Goal: Navigation & Orientation: Find specific page/section

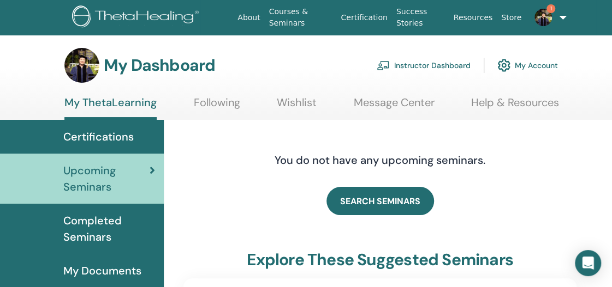
click at [457, 62] on link "Instructor Dashboard" at bounding box center [423, 65] width 94 height 24
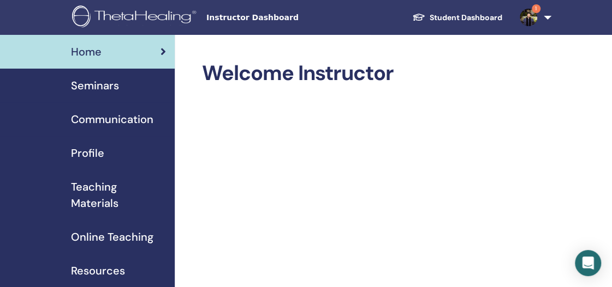
click at [537, 15] on span "1" at bounding box center [528, 17] width 26 height 9
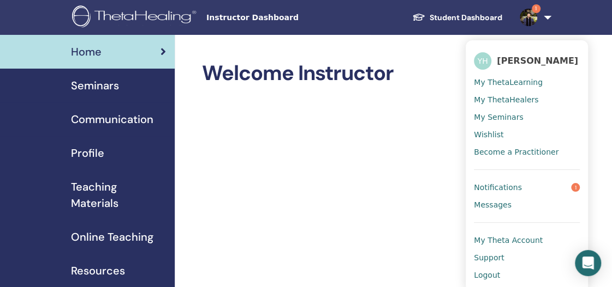
click at [523, 185] on link "Notifications 1" at bounding box center [527, 187] width 106 height 17
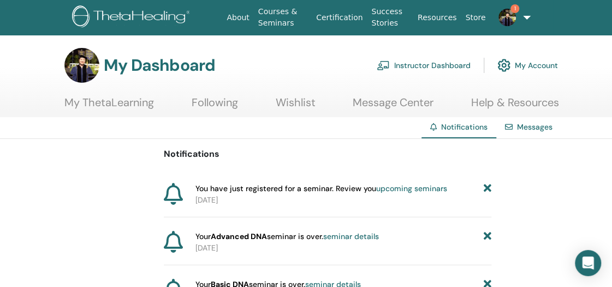
click at [451, 63] on link "Instructor Dashboard" at bounding box center [423, 65] width 94 height 24
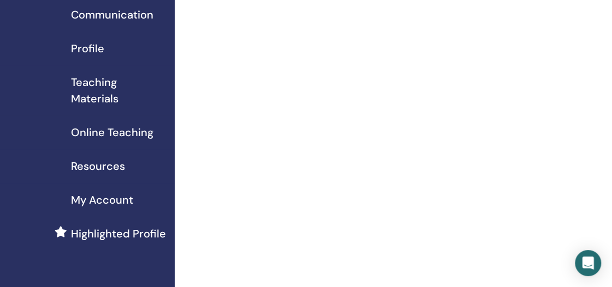
scroll to position [106, 0]
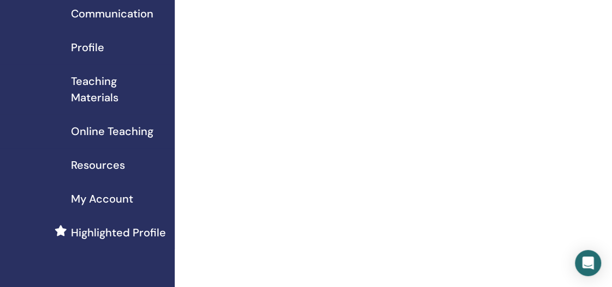
click at [137, 133] on span "Online Teaching" at bounding box center [112, 131] width 82 height 16
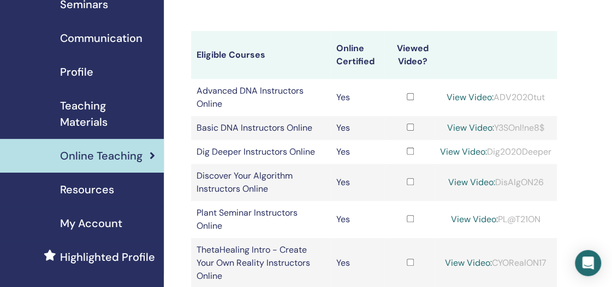
scroll to position [77, 11]
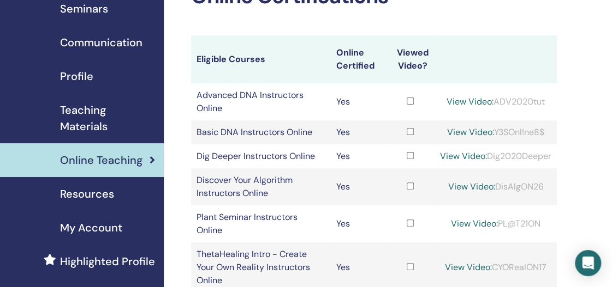
click at [94, 122] on span "Teaching Materials" at bounding box center [107, 118] width 95 height 33
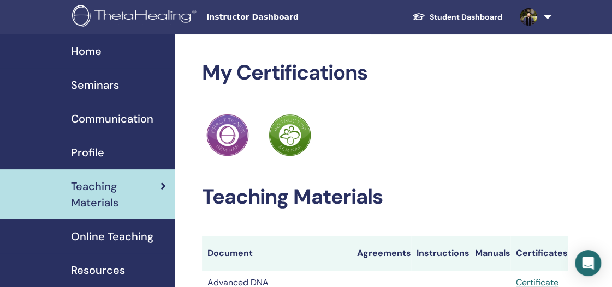
scroll to position [30, 0]
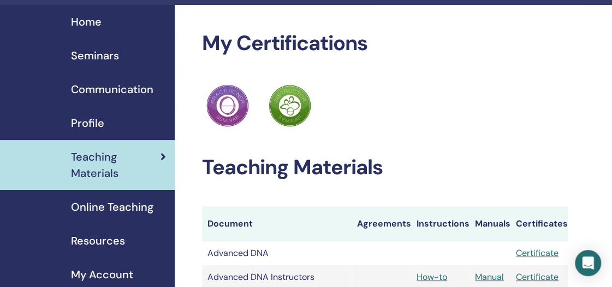
click at [82, 123] on span "Profile" at bounding box center [87, 123] width 33 height 16
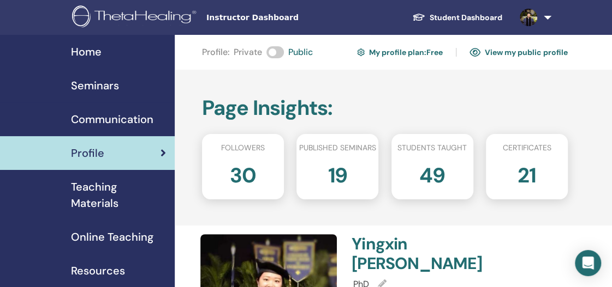
click at [119, 82] on div "Seminars" at bounding box center [87, 85] width 157 height 16
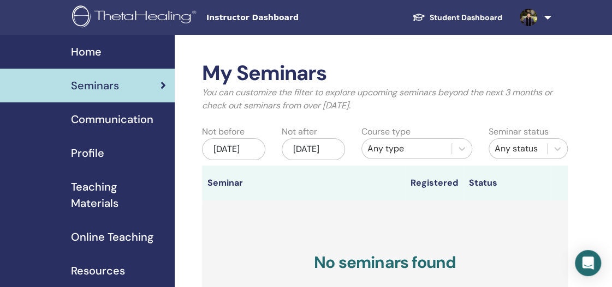
click at [103, 59] on div "Home" at bounding box center [87, 52] width 157 height 16
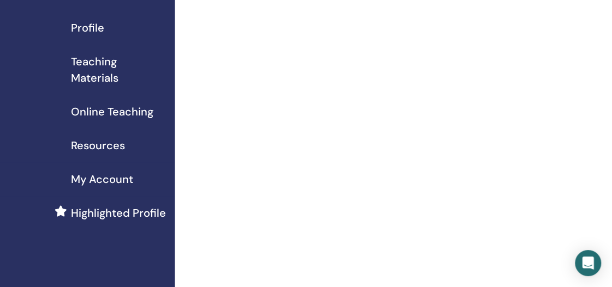
scroll to position [127, 0]
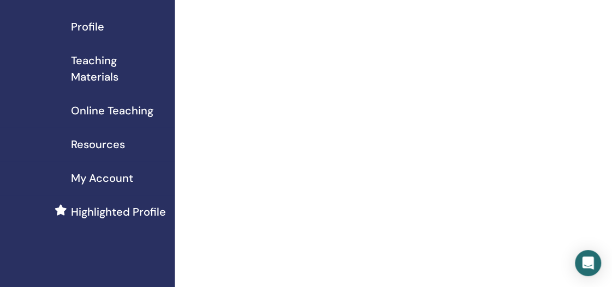
click at [113, 148] on span "Resources" at bounding box center [98, 144] width 54 height 16
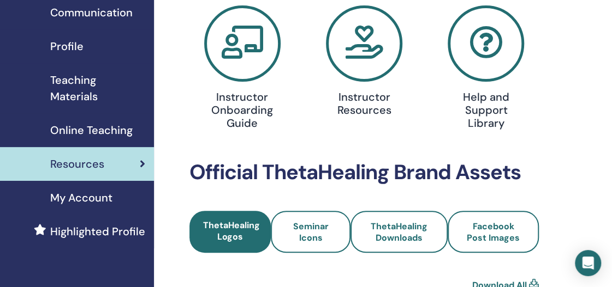
scroll to position [106, 0]
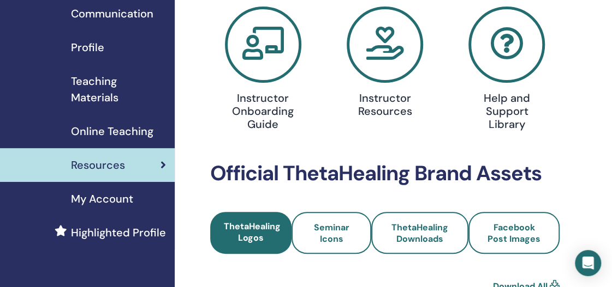
click at [104, 94] on span "Teaching Materials" at bounding box center [118, 89] width 95 height 33
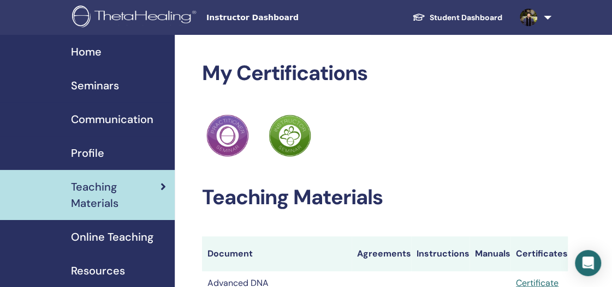
click at [480, 13] on link "Student Dashboard" at bounding box center [456, 18] width 107 height 20
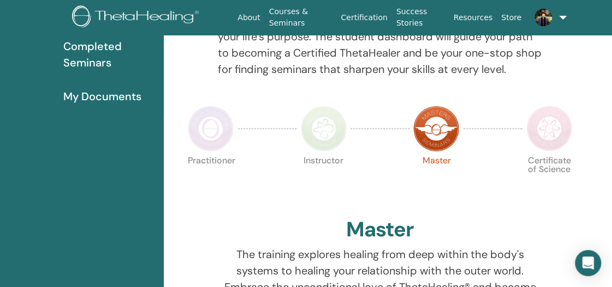
scroll to position [22, 0]
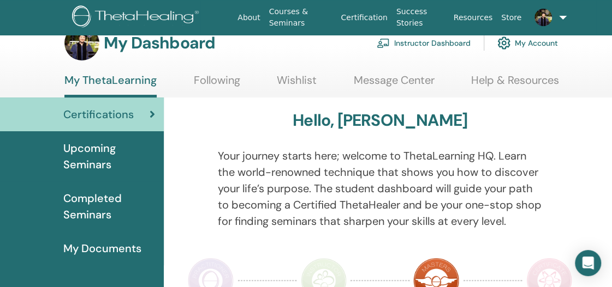
click at [109, 201] on span "Completed Seminars" at bounding box center [109, 206] width 92 height 33
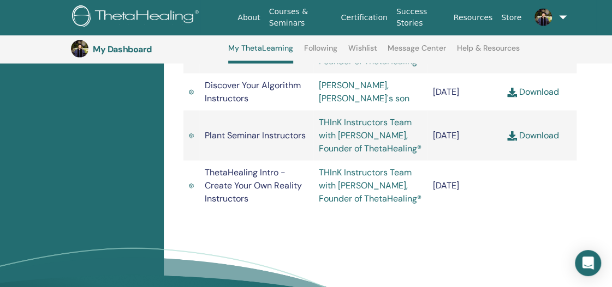
scroll to position [998, 0]
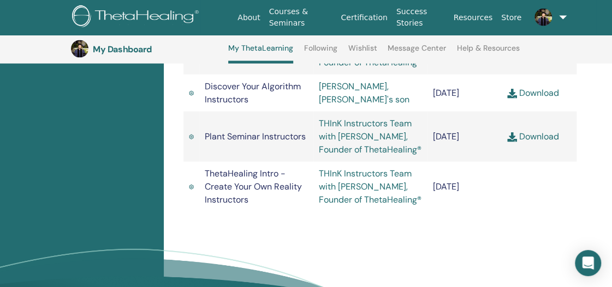
click at [263, 162] on td "Plant Seminar Instructors" at bounding box center [256, 137] width 114 height 50
click at [280, 112] on td "Discover Your Algorithm Instructors" at bounding box center [256, 93] width 114 height 37
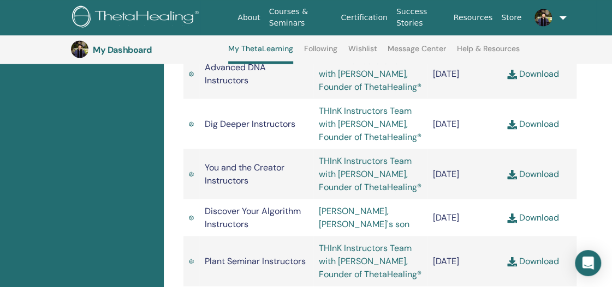
click at [280, 149] on td "Dig Deeper Instructors" at bounding box center [256, 124] width 114 height 50
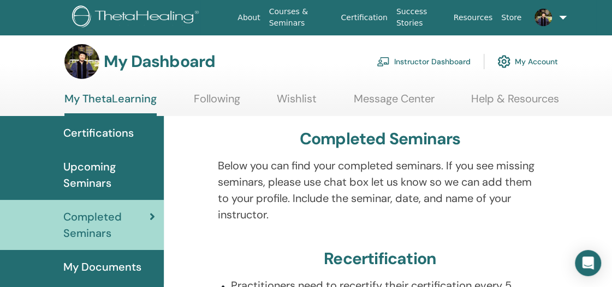
scroll to position [7, 0]
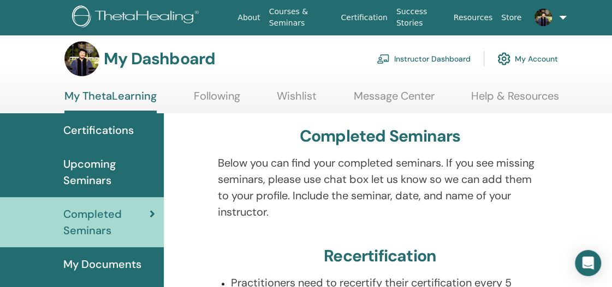
click at [129, 131] on span "Certifications" at bounding box center [98, 130] width 70 height 16
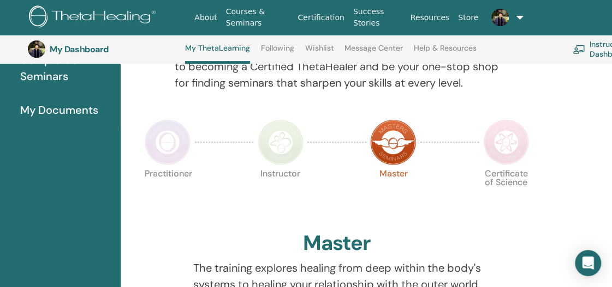
scroll to position [224, 43]
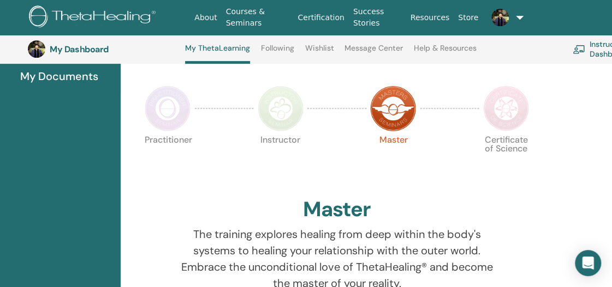
click at [287, 119] on img at bounding box center [280, 109] width 46 height 46
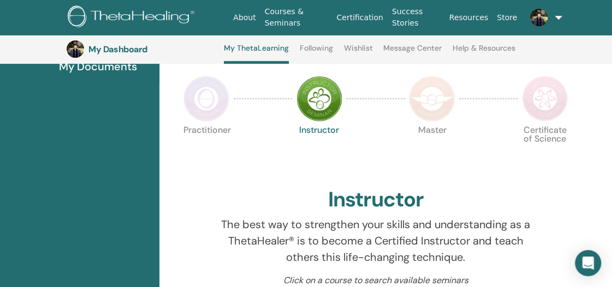
scroll to position [140, 4]
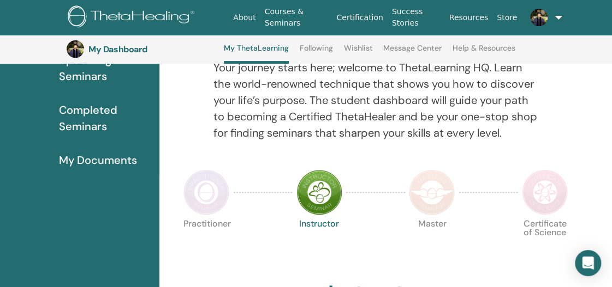
click at [422, 189] on img at bounding box center [432, 193] width 46 height 46
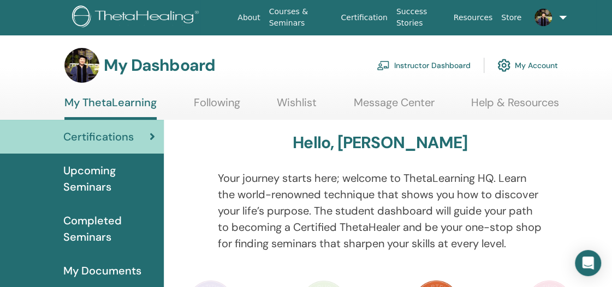
click at [429, 68] on link "Instructor Dashboard" at bounding box center [423, 65] width 94 height 24
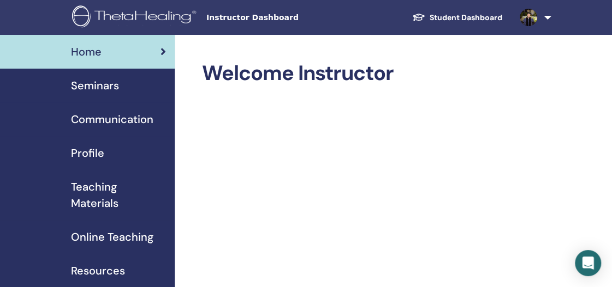
click at [119, 93] on div "Seminars" at bounding box center [87, 85] width 157 height 16
click at [115, 88] on span "Seminars" at bounding box center [95, 85] width 48 height 16
